Goal: Information Seeking & Learning: Understand process/instructions

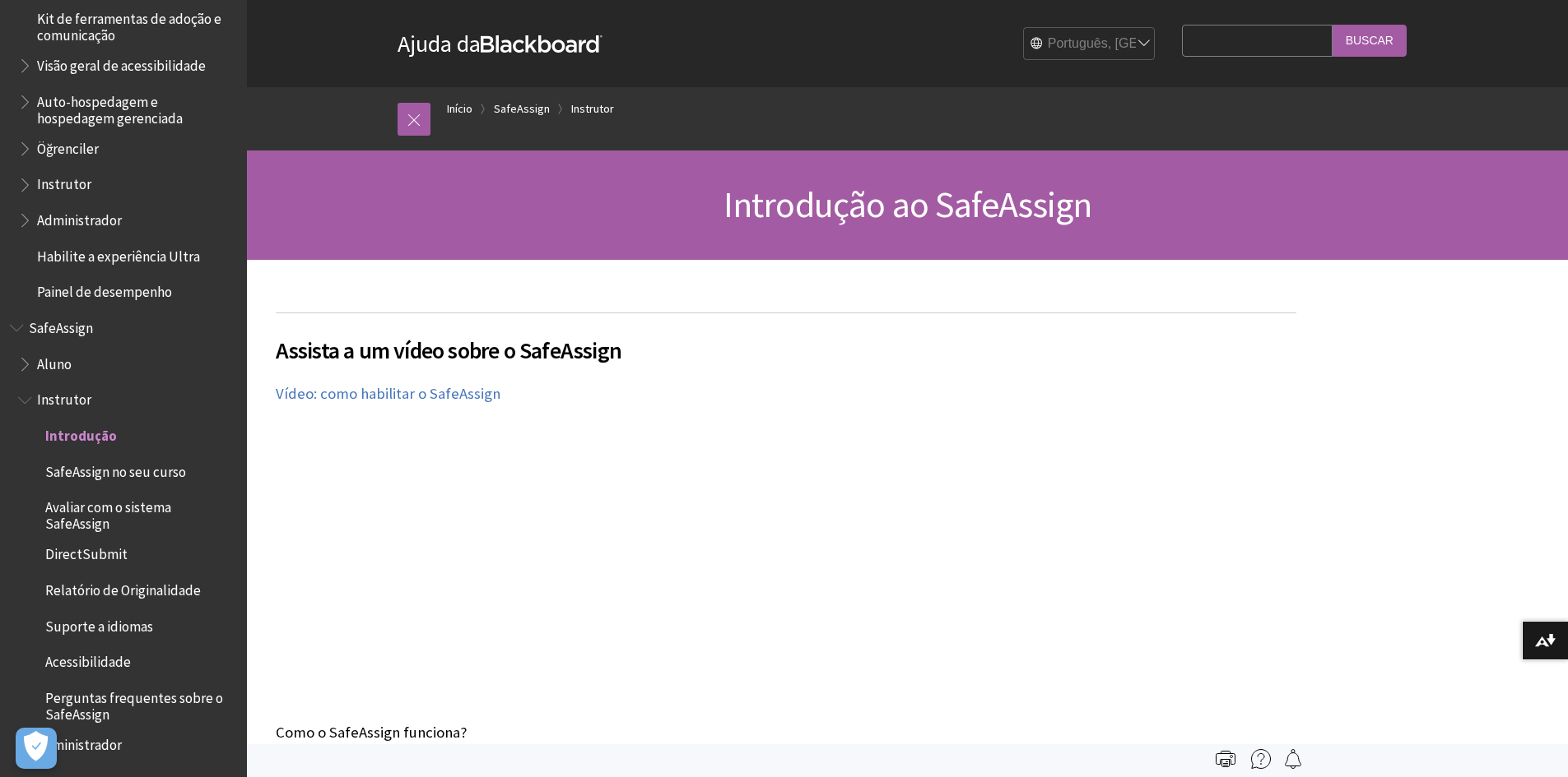
click at [66, 358] on span "Aluno" at bounding box center [54, 362] width 34 height 23
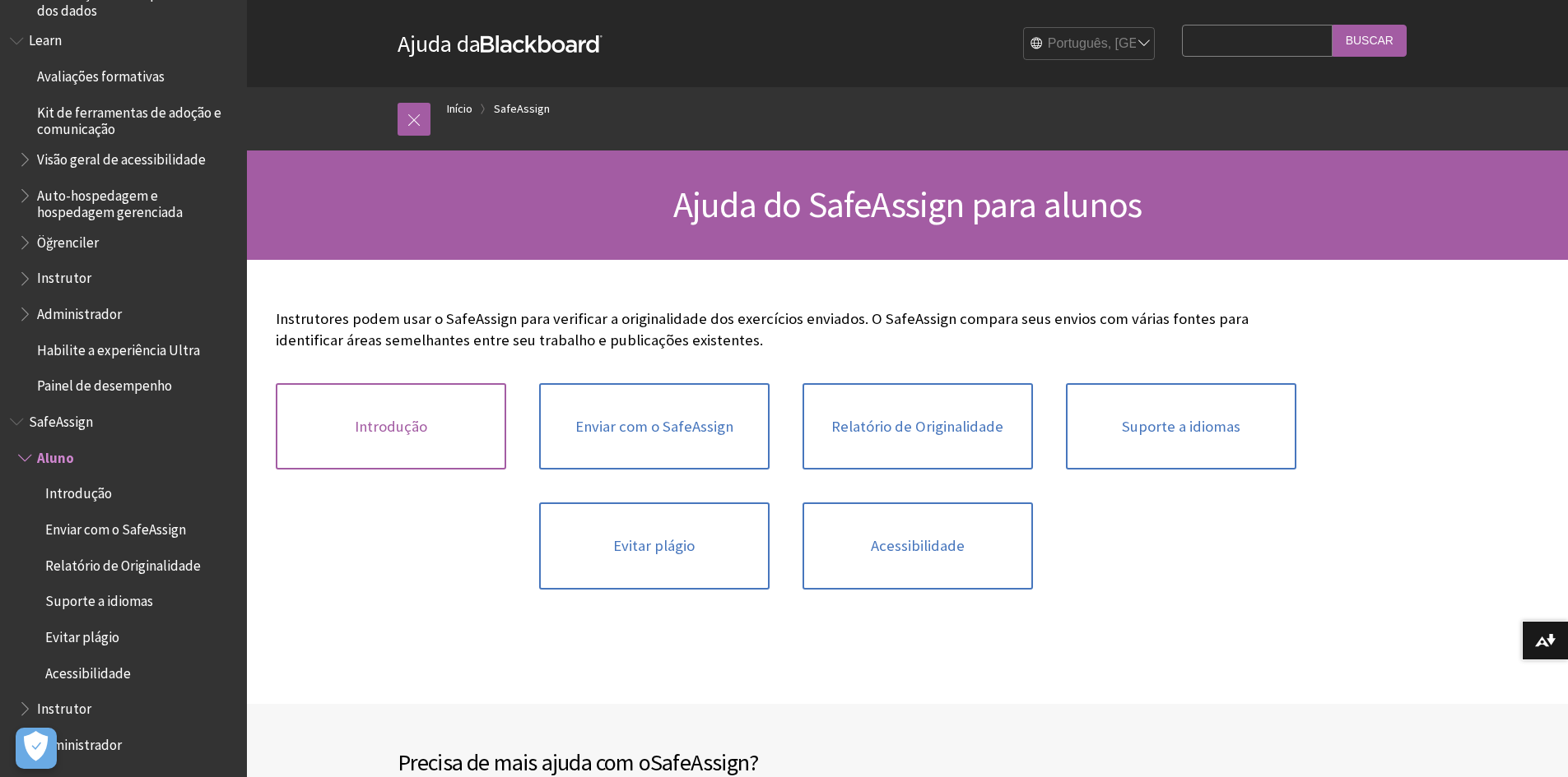
click at [438, 440] on link "Introdução" at bounding box center [390, 427] width 230 height 87
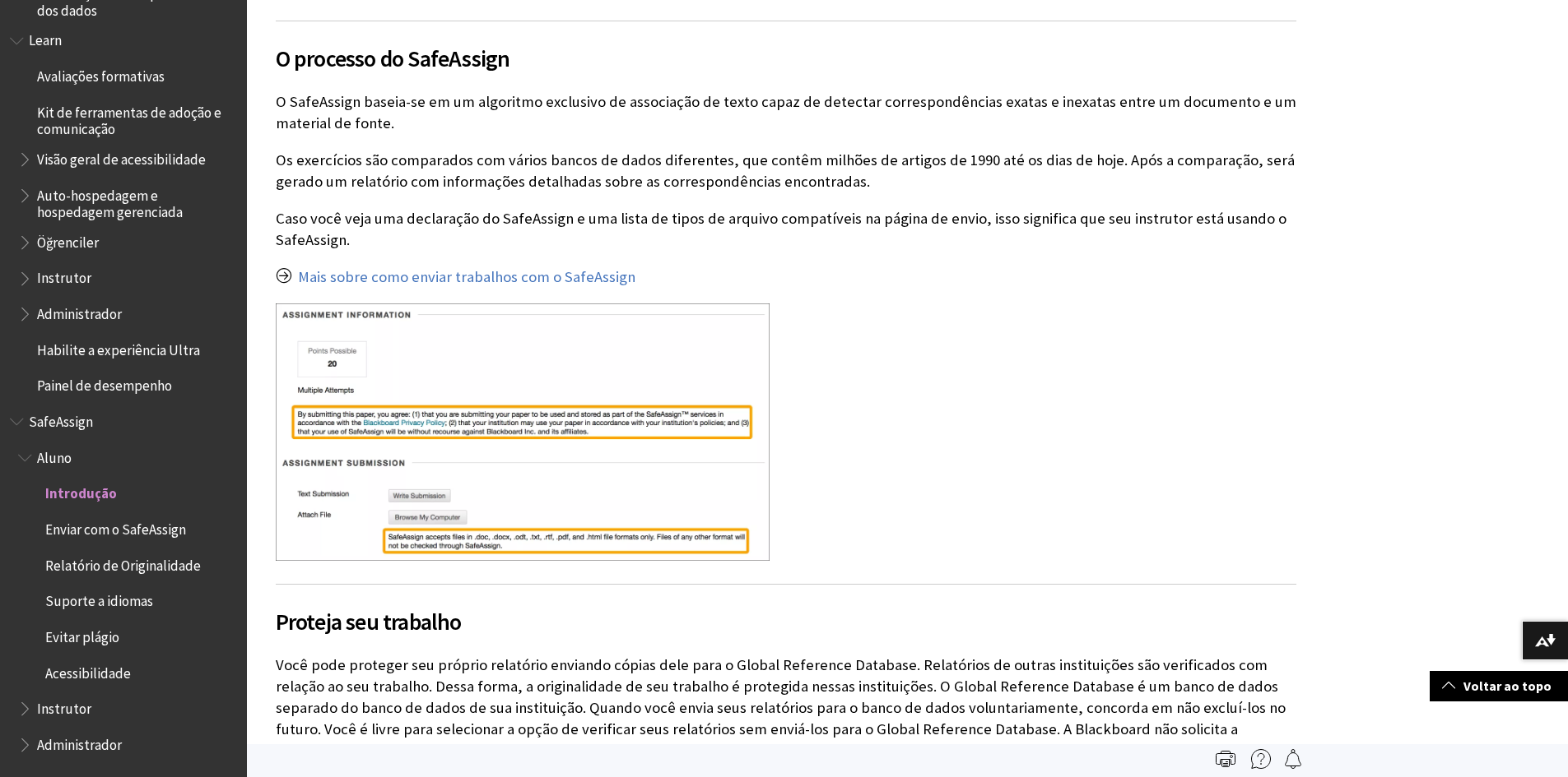
scroll to position [338, 0]
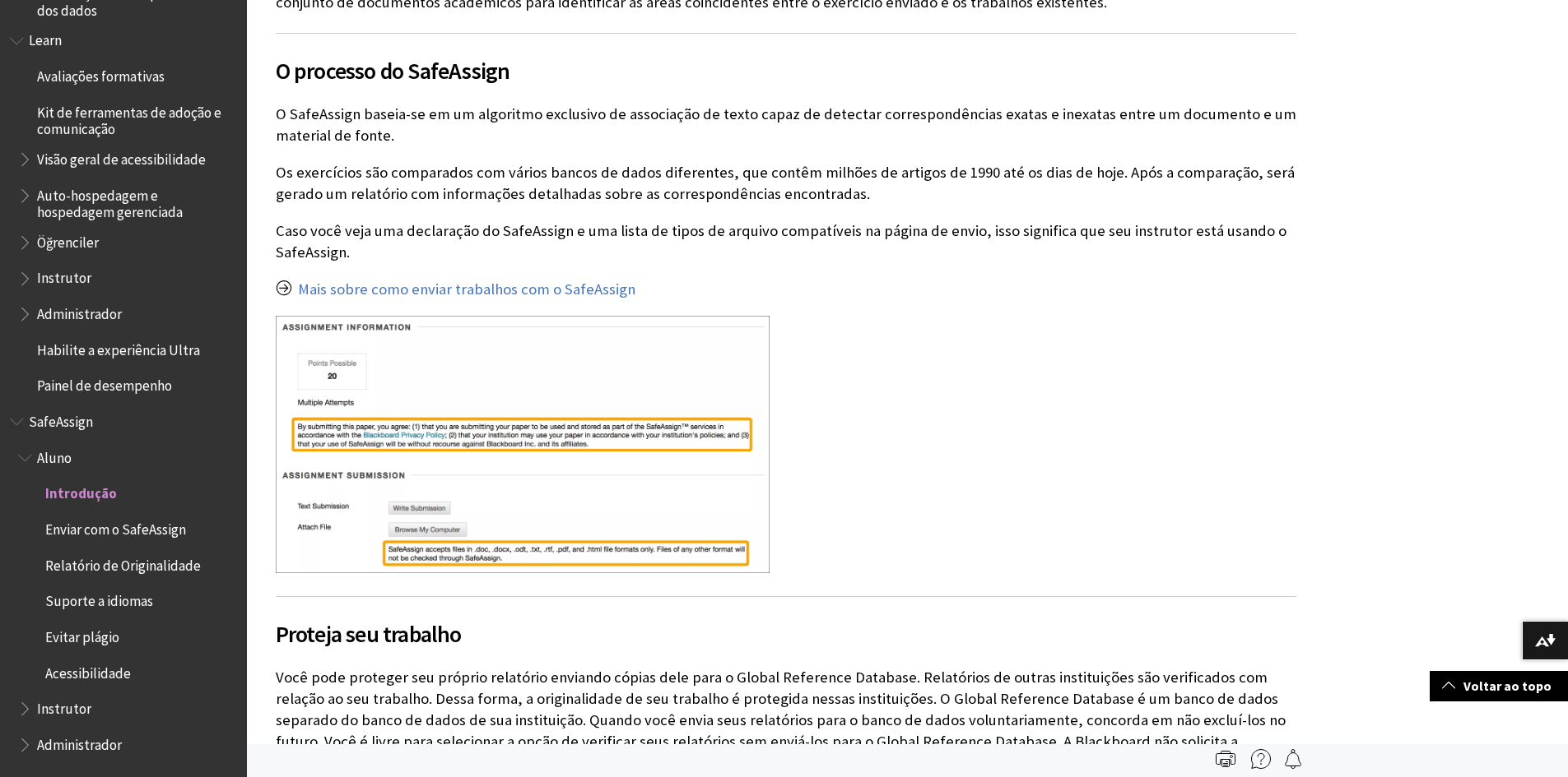
click at [634, 436] on img at bounding box center [523, 445] width 494 height 258
click at [343, 373] on img at bounding box center [523, 445] width 494 height 258
click at [343, 329] on img at bounding box center [523, 445] width 494 height 258
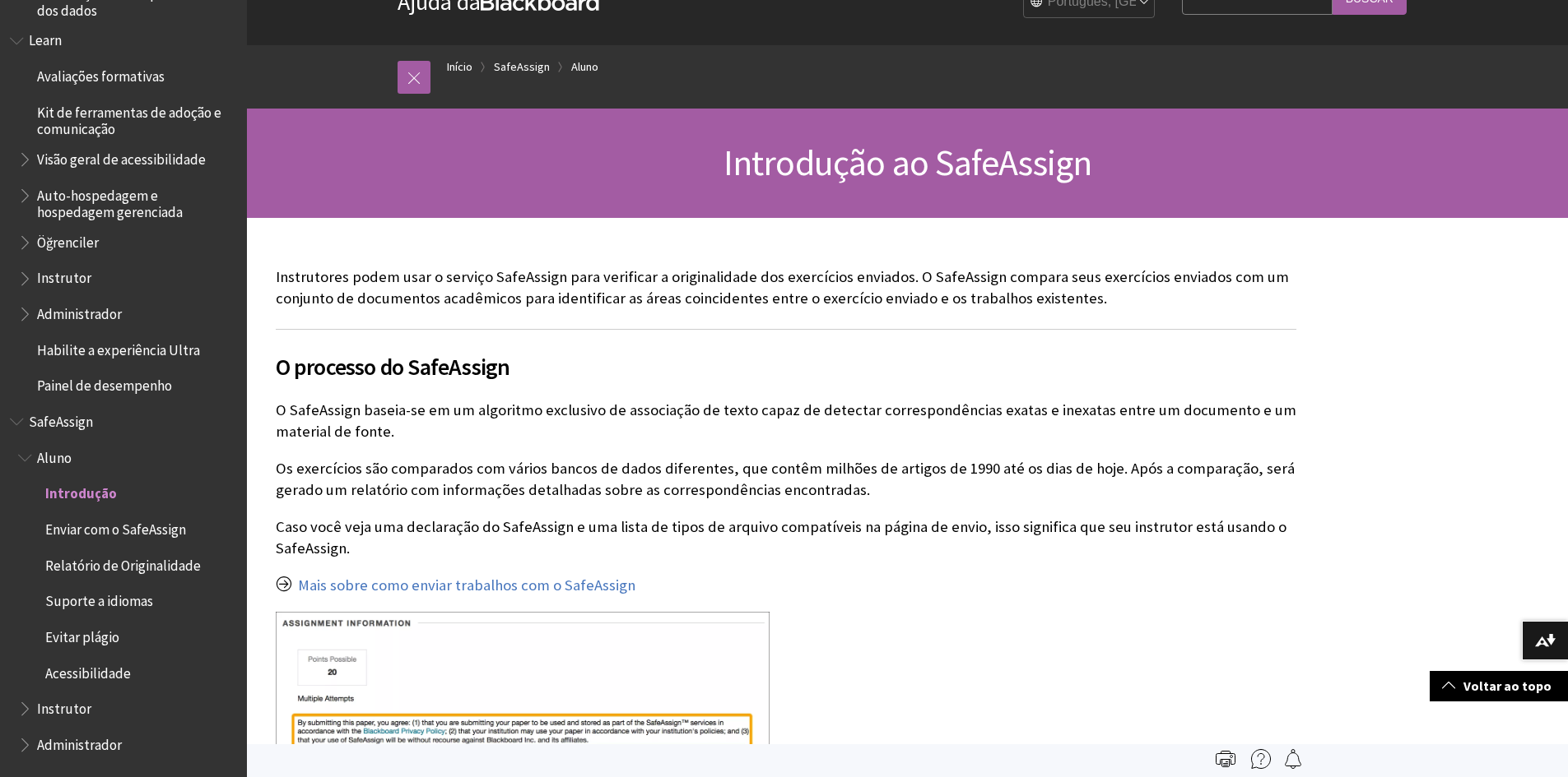
scroll to position [0, 0]
